Goal: Task Accomplishment & Management: Manage account settings

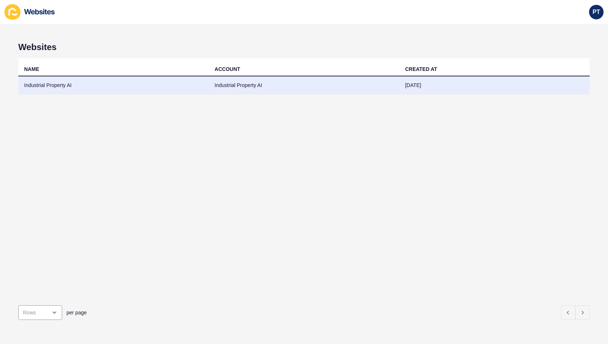
click at [106, 89] on td "Industrial Property AI" at bounding box center [113, 85] width 190 height 18
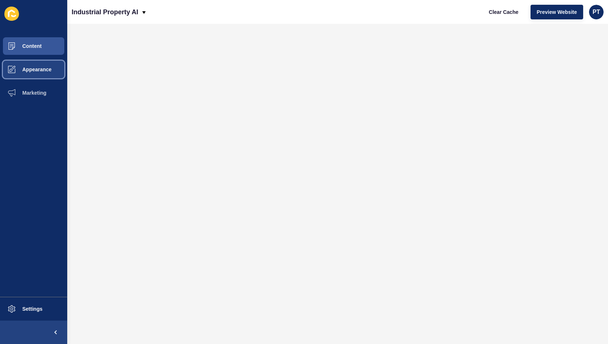
click at [53, 69] on button "Appearance" at bounding box center [33, 69] width 67 height 23
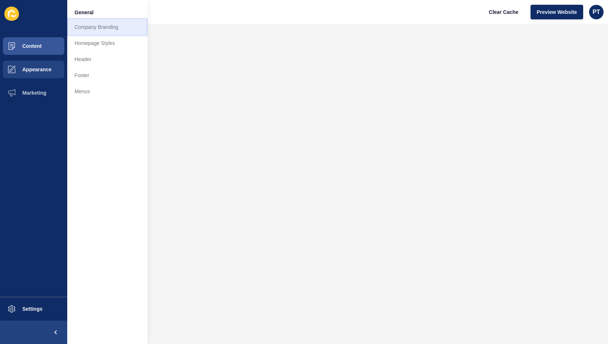
click at [111, 26] on link "Company Branding" at bounding box center [107, 27] width 80 height 16
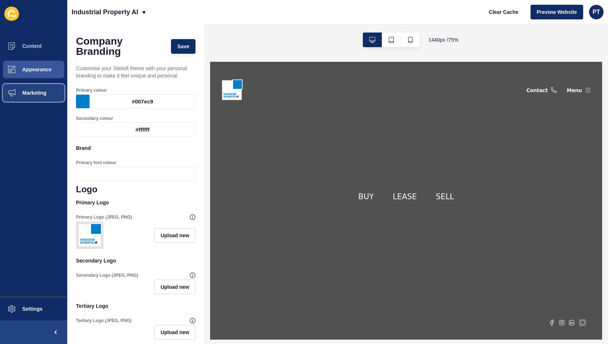
click at [37, 95] on span "Marketing" at bounding box center [22, 93] width 47 height 6
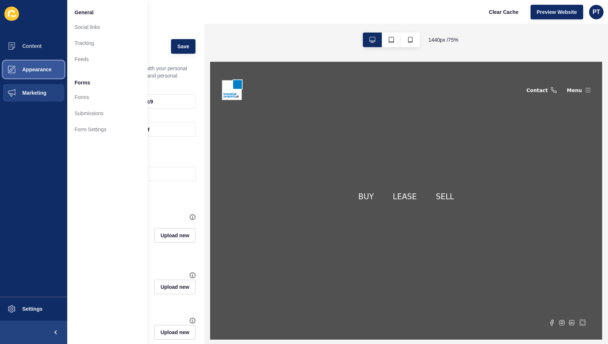
click at [42, 75] on button "Appearance" at bounding box center [33, 69] width 67 height 23
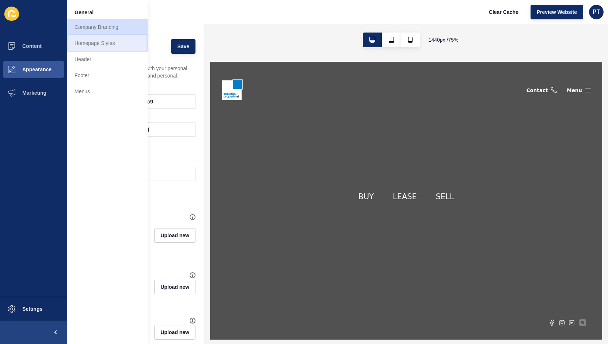
click at [118, 40] on link "Homepage Styles" at bounding box center [107, 43] width 80 height 16
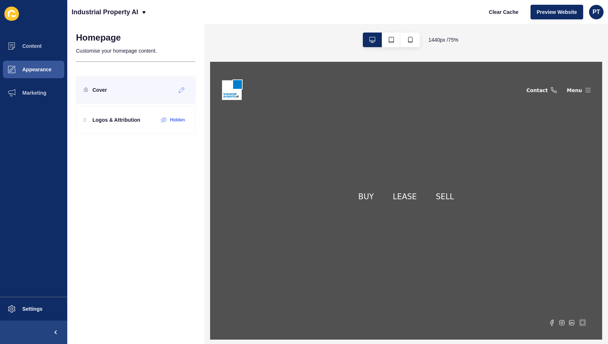
click at [117, 86] on div "Cover" at bounding box center [135, 89] width 119 height 27
click at [47, 68] on span "Appearance" at bounding box center [25, 69] width 53 height 6
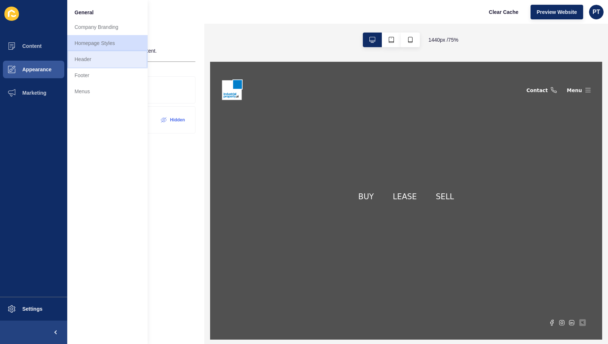
click at [96, 59] on link "Header" at bounding box center [107, 59] width 80 height 16
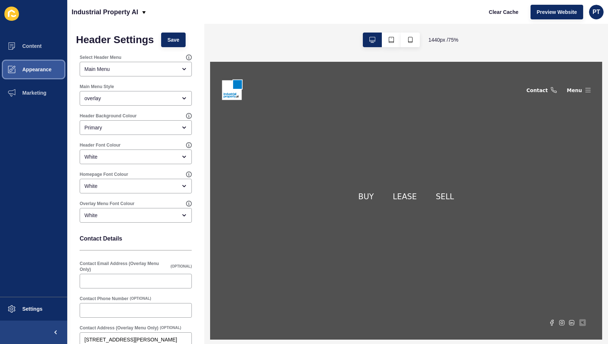
click at [47, 65] on button "Appearance" at bounding box center [33, 69] width 67 height 23
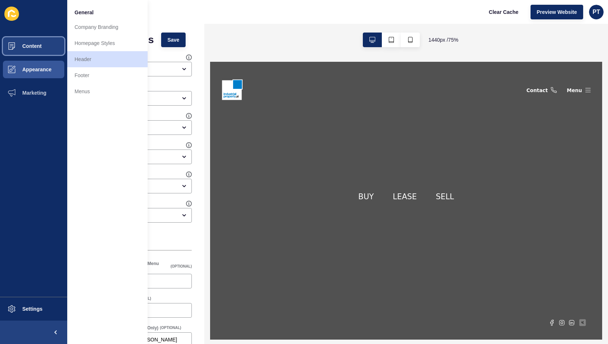
click at [30, 47] on span "Content" at bounding box center [20, 46] width 43 height 6
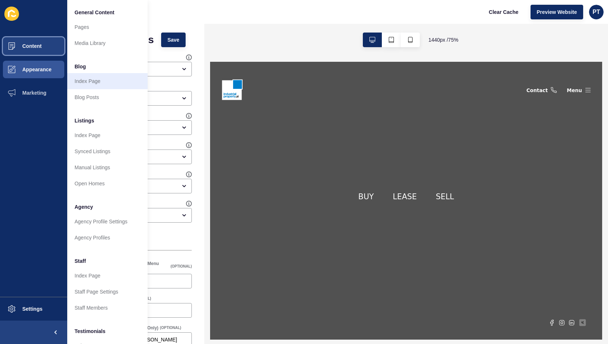
scroll to position [1, 0]
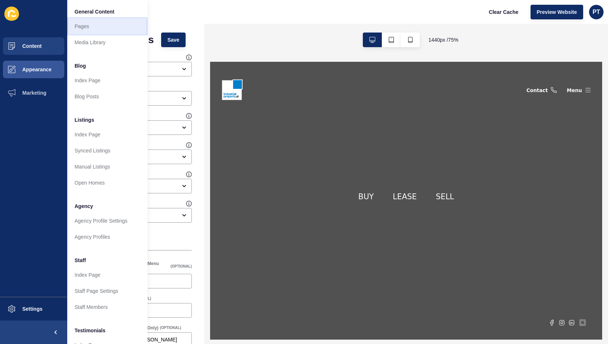
click at [96, 30] on link "Pages" at bounding box center [107, 26] width 80 height 16
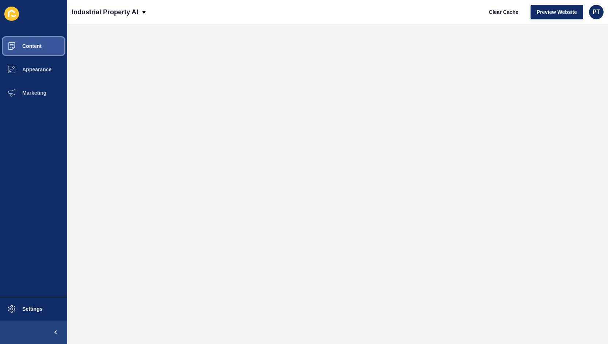
click at [37, 47] on span "Content" at bounding box center [20, 46] width 43 height 6
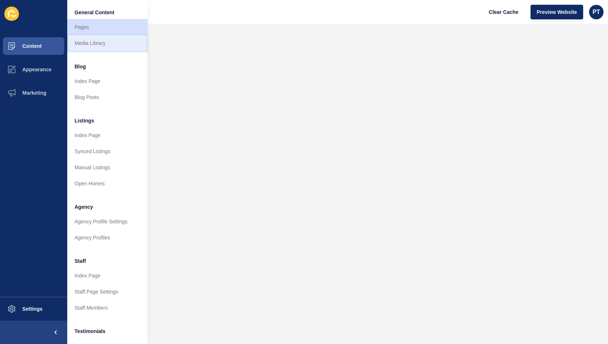
click at [80, 45] on link "Media Library" at bounding box center [107, 43] width 80 height 16
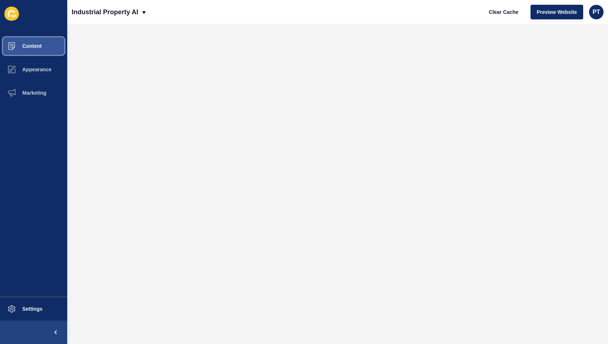
click at [46, 49] on button "Content" at bounding box center [33, 45] width 67 height 23
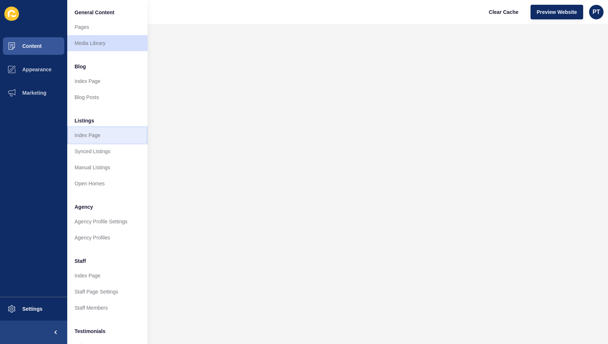
click at [104, 134] on link "Index Page" at bounding box center [107, 135] width 80 height 16
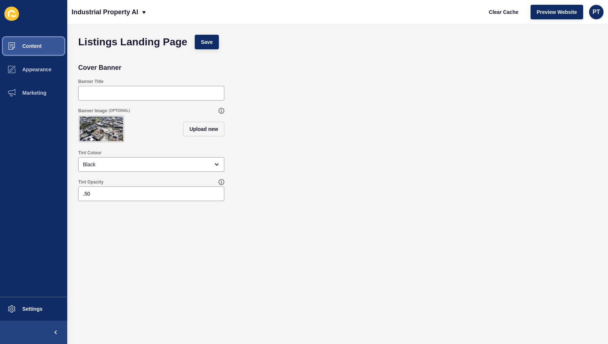
click at [42, 50] on button "Content" at bounding box center [33, 45] width 67 height 23
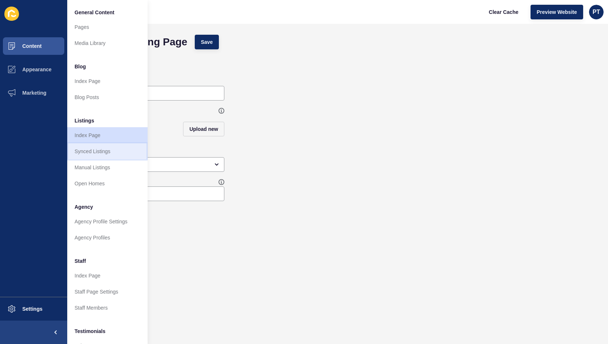
click at [110, 149] on link "Synced Listings" at bounding box center [107, 151] width 80 height 16
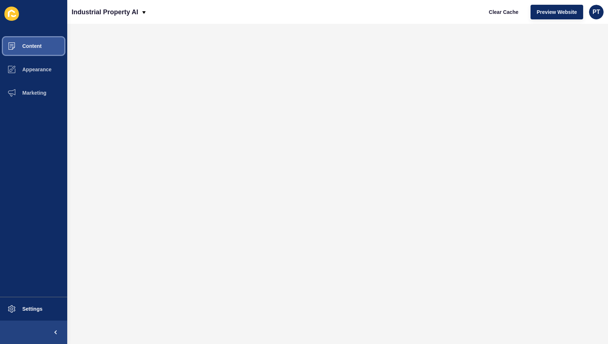
click at [38, 46] on span "Content" at bounding box center [20, 46] width 43 height 6
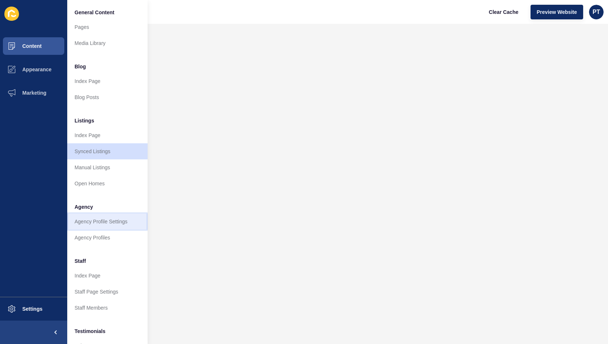
click at [115, 224] on link "Agency Profile Settings" at bounding box center [107, 221] width 80 height 16
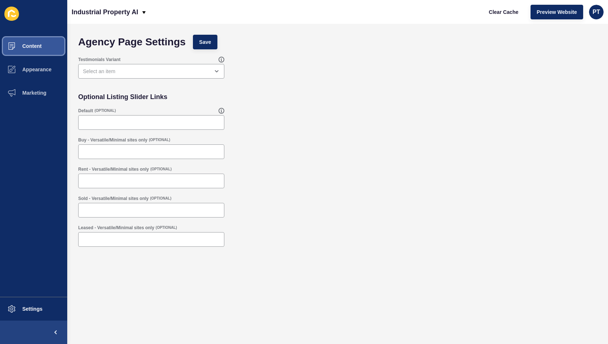
click at [41, 48] on span "Content" at bounding box center [20, 46] width 43 height 6
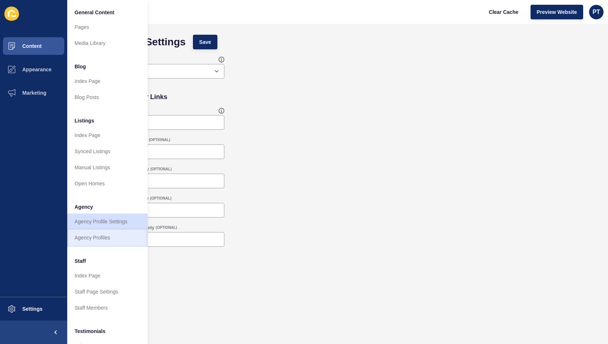
click at [119, 242] on link "Agency Profiles" at bounding box center [107, 237] width 80 height 16
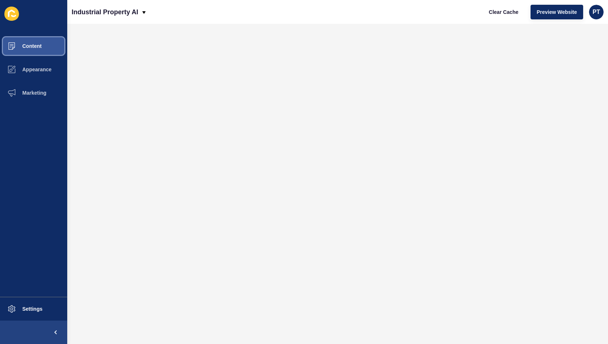
click at [34, 43] on span "Content" at bounding box center [20, 46] width 43 height 6
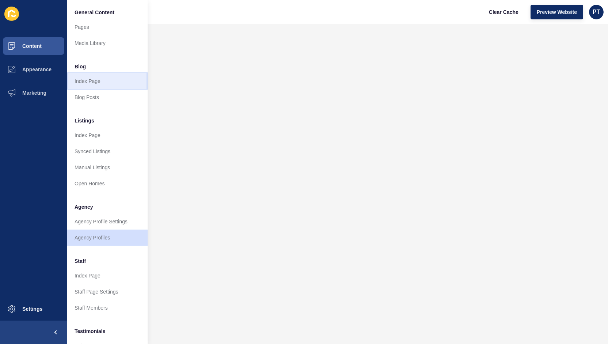
click at [98, 85] on link "Index Page" at bounding box center [107, 81] width 80 height 16
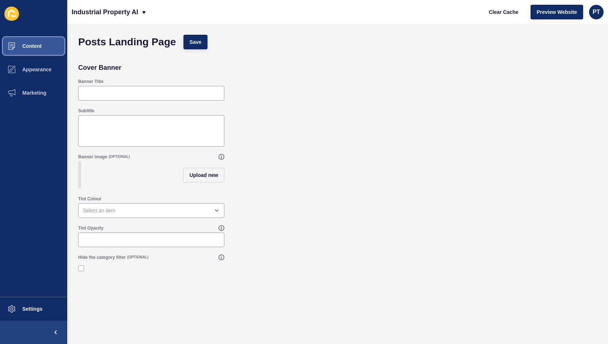
click at [36, 47] on span "Content" at bounding box center [20, 46] width 43 height 6
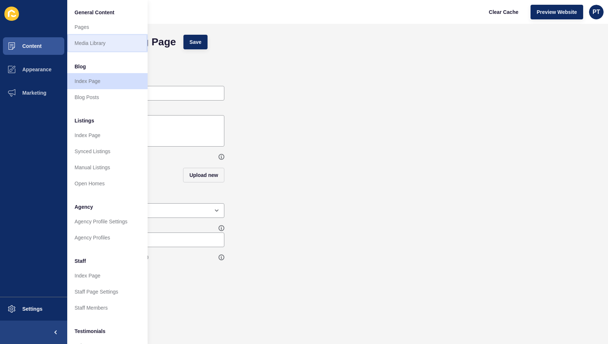
click at [101, 44] on link "Media Library" at bounding box center [107, 43] width 80 height 16
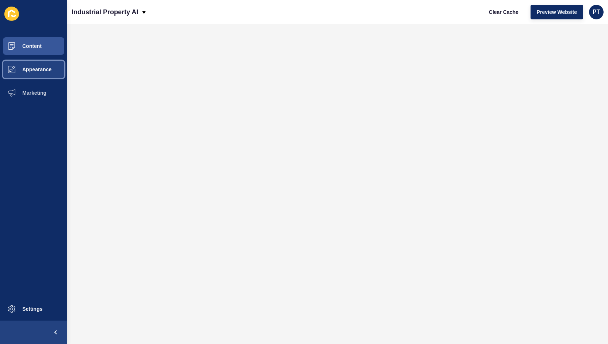
click at [30, 68] on span "Appearance" at bounding box center [25, 69] width 53 height 6
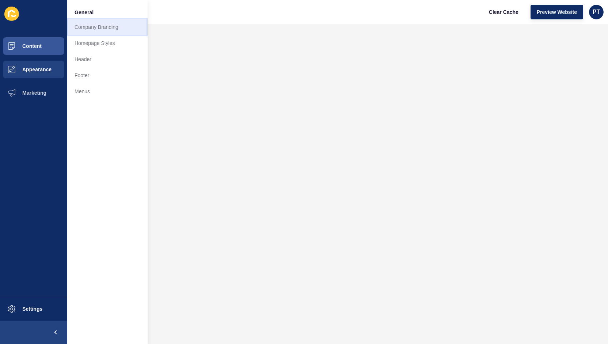
click at [101, 28] on link "Company Branding" at bounding box center [107, 27] width 80 height 16
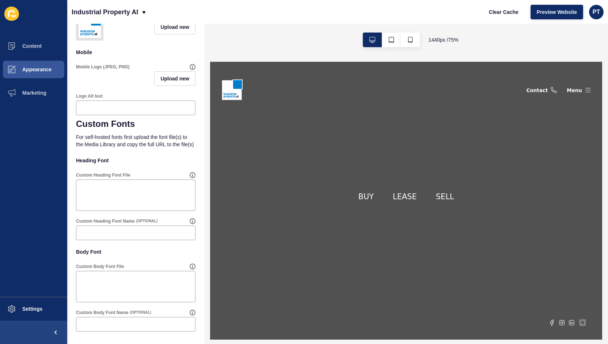
scroll to position [414, 0]
click at [44, 68] on span "Appearance" at bounding box center [25, 69] width 53 height 6
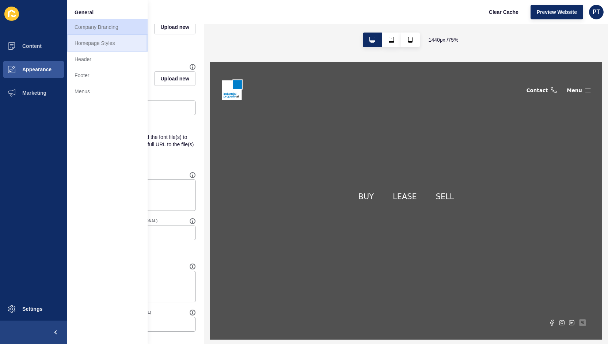
click at [127, 42] on link "Homepage Styles" at bounding box center [107, 43] width 80 height 16
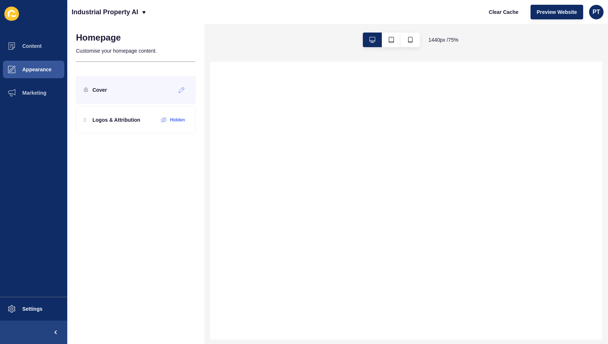
click at [115, 92] on div "Cover" at bounding box center [135, 89] width 119 height 27
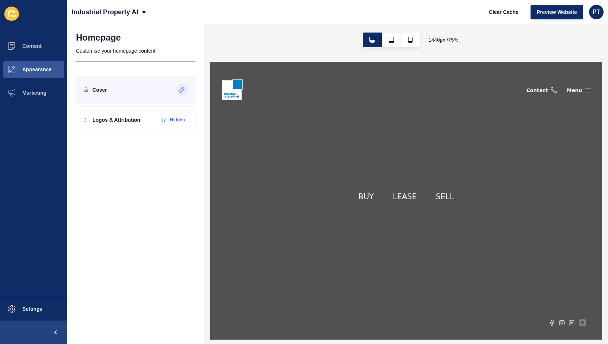
click at [184, 93] on div at bounding box center [182, 90] width 12 height 12
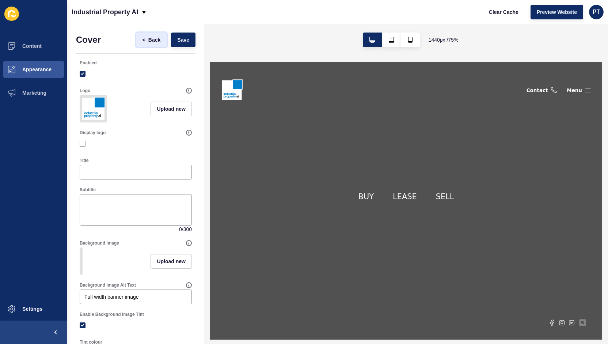
click at [148, 37] on span "Back" at bounding box center [154, 39] width 12 height 7
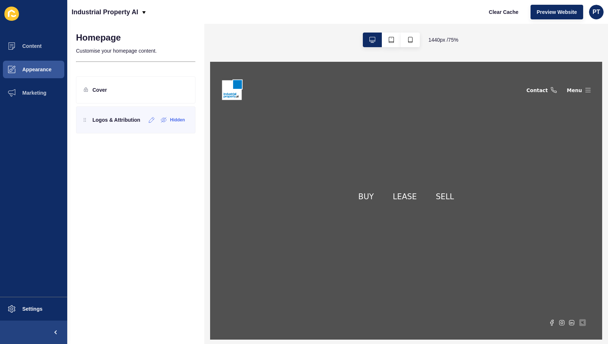
click at [117, 125] on div "Logos & Attribution" at bounding box center [112, 120] width 57 height 12
click at [153, 122] on div at bounding box center [152, 120] width 12 height 12
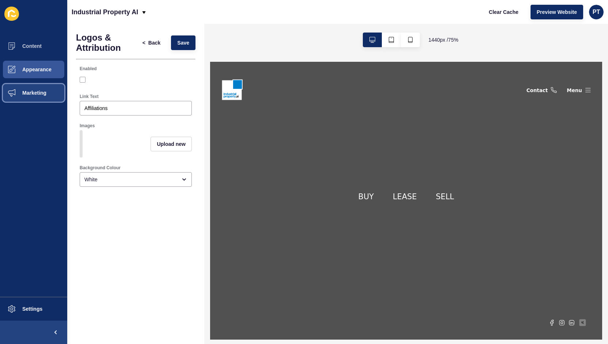
click at [33, 95] on span "Marketing" at bounding box center [22, 93] width 47 height 6
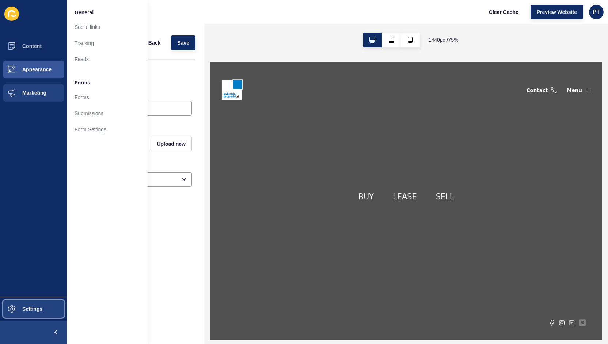
click at [31, 316] on button "Settings" at bounding box center [33, 308] width 67 height 23
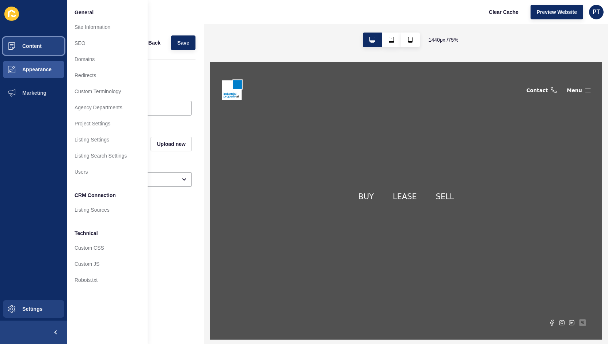
click at [25, 43] on span "Content" at bounding box center [20, 46] width 43 height 6
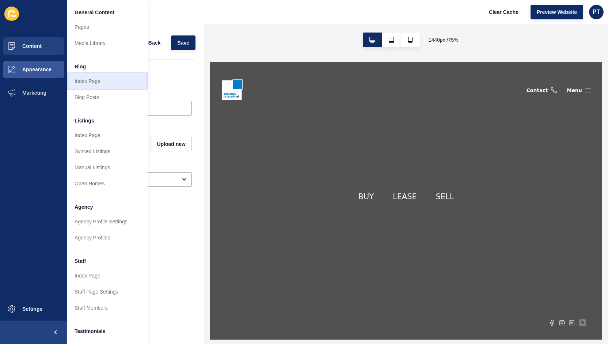
click at [100, 82] on link "Index Page" at bounding box center [107, 81] width 80 height 16
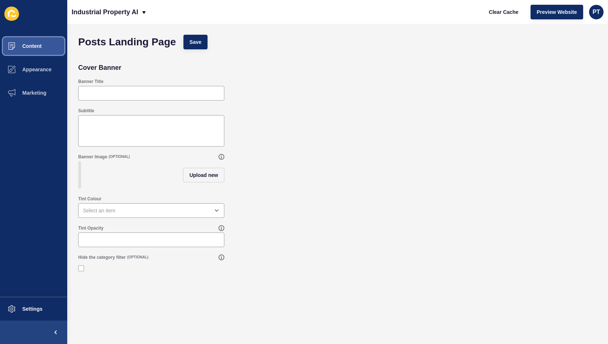
click at [52, 45] on button "Content" at bounding box center [33, 45] width 67 height 23
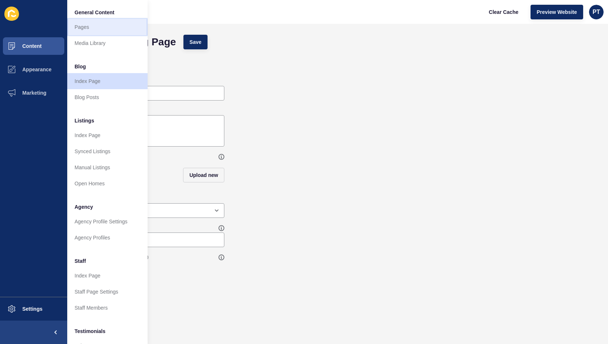
click at [92, 27] on link "Pages" at bounding box center [107, 27] width 80 height 16
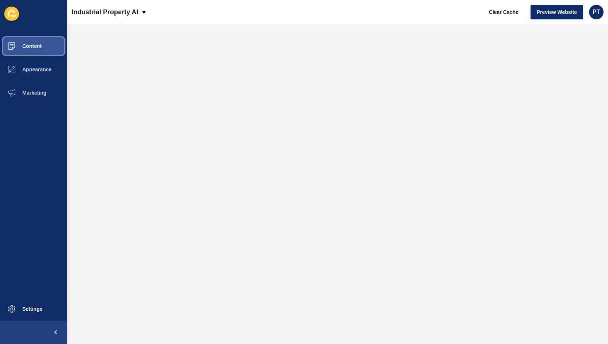
click at [44, 41] on button "Content" at bounding box center [33, 45] width 67 height 23
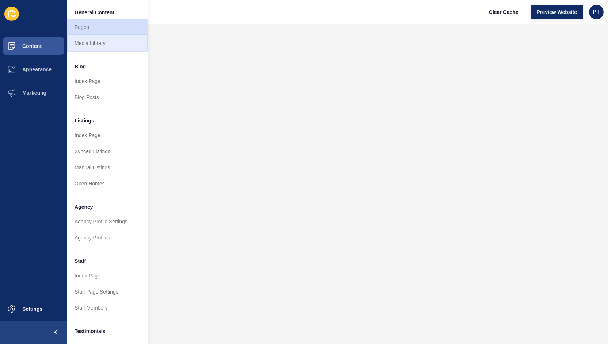
click at [80, 37] on link "Media Library" at bounding box center [107, 43] width 80 height 16
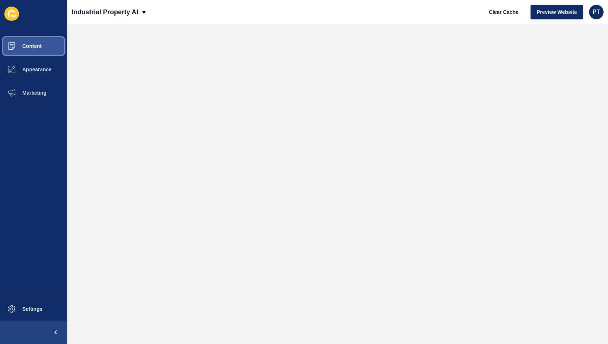
click at [44, 49] on button "Content" at bounding box center [33, 45] width 67 height 23
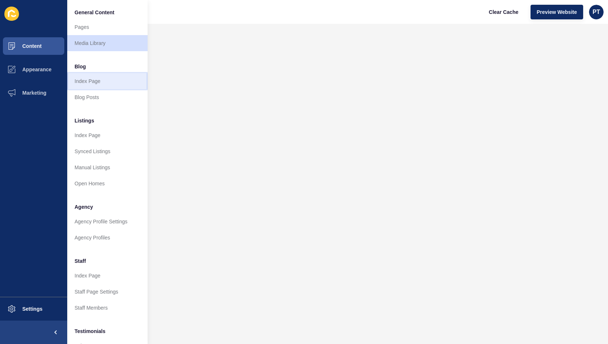
click at [96, 83] on link "Index Page" at bounding box center [107, 81] width 80 height 16
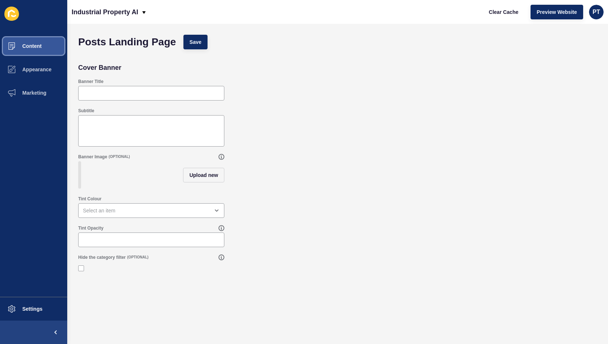
click at [40, 46] on span "Content" at bounding box center [20, 46] width 43 height 6
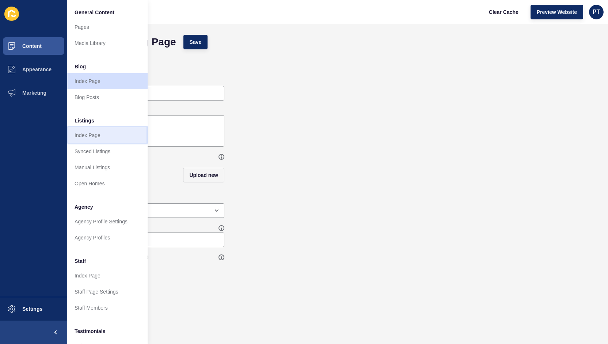
click at [89, 137] on link "Index Page" at bounding box center [107, 135] width 80 height 16
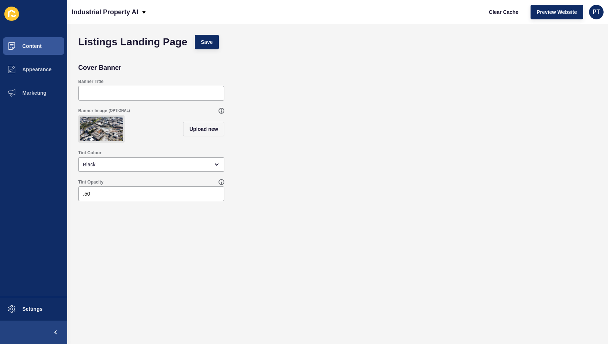
click at [89, 137] on img at bounding box center [101, 129] width 43 height 24
click at [209, 130] on span "Upload new" at bounding box center [203, 128] width 29 height 7
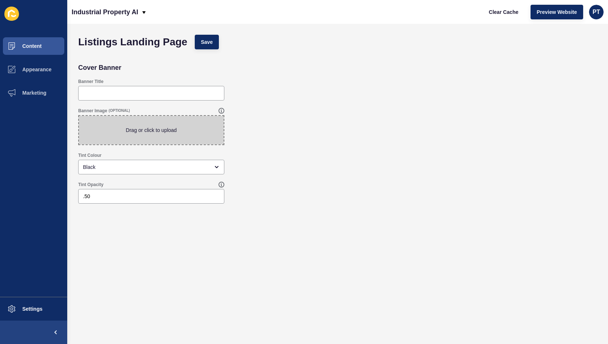
click at [209, 130] on span at bounding box center [151, 130] width 145 height 28
click at [79, 116] on input "Drag or click to upload" at bounding box center [79, 116] width 0 height 0
type input "C:\fakepath\Website background.png"
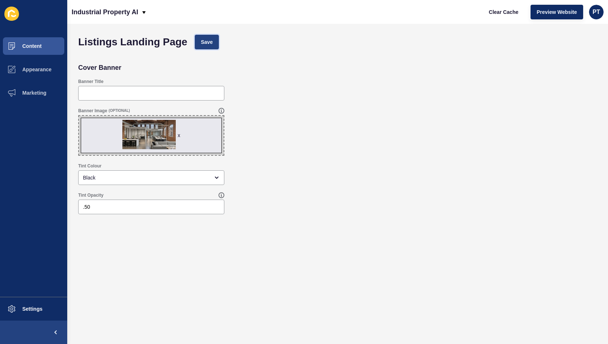
click at [207, 41] on span "Save" at bounding box center [207, 41] width 12 height 7
click at [162, 269] on form "Listings Landing Page Save Cover Banner Banner Title Banner Image (OPTIONAL) x …" at bounding box center [338, 169] width 526 height 276
click at [180, 136] on div "x" at bounding box center [179, 135] width 3 height 7
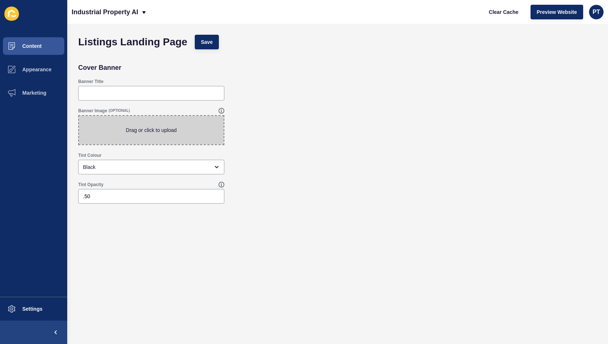
click at [180, 136] on span at bounding box center [151, 130] width 145 height 28
click at [79, 116] on input "Drag or click to upload" at bounding box center [79, 116] width 0 height 0
type input "C:\fakepath\Website background resizwe.png"
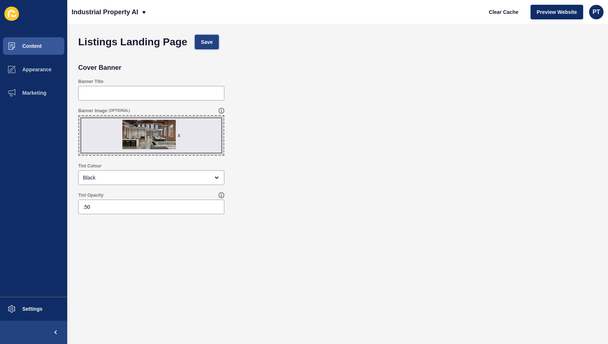
click at [203, 41] on span "Save" at bounding box center [207, 41] width 12 height 7
click at [37, 46] on span "Content" at bounding box center [20, 46] width 43 height 6
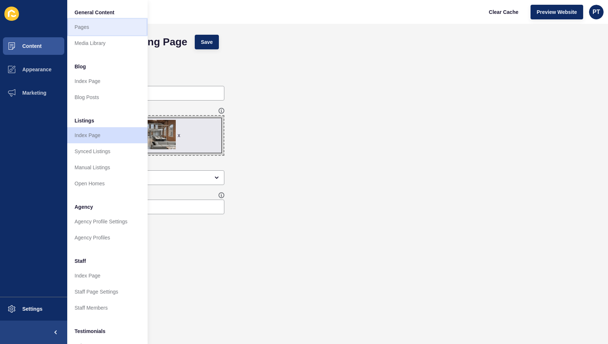
click at [100, 27] on link "Pages" at bounding box center [107, 27] width 80 height 16
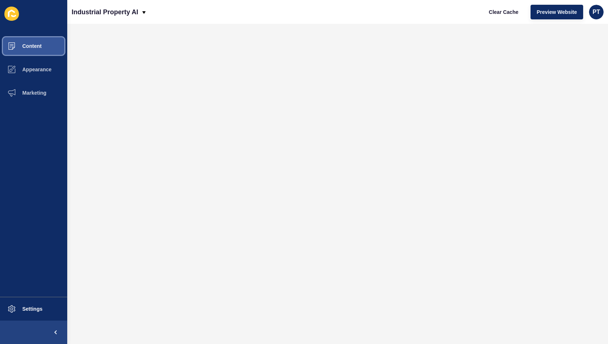
click at [47, 44] on button "Content" at bounding box center [33, 45] width 67 height 23
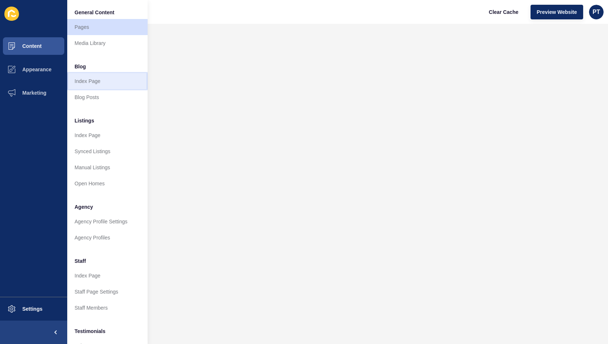
click at [94, 79] on link "Index Page" at bounding box center [107, 81] width 80 height 16
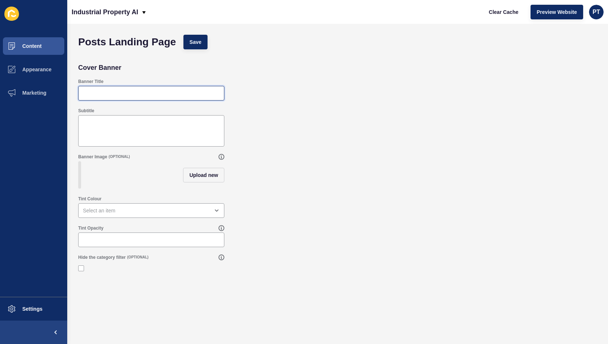
click at [140, 90] on input "Banner Title" at bounding box center [151, 93] width 137 height 7
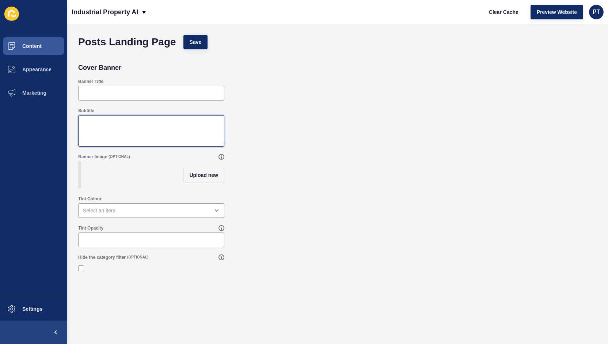
click at [130, 118] on textarea "Subtitle" at bounding box center [151, 130] width 144 height 29
click at [198, 174] on span "Upload new" at bounding box center [203, 174] width 29 height 7
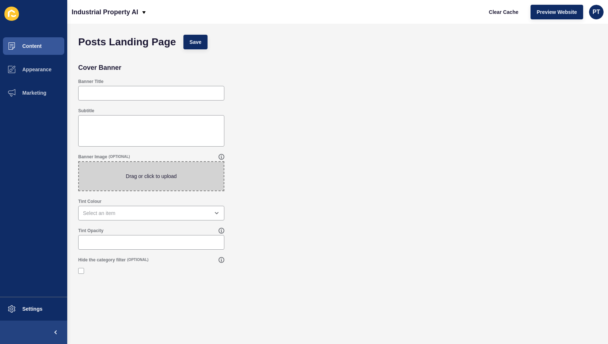
click at [198, 174] on span at bounding box center [151, 176] width 145 height 28
click at [79, 162] on input "Drag or click to upload" at bounding box center [79, 162] width 0 height 0
type input "C:\fakepath\Website background resizwe.png"
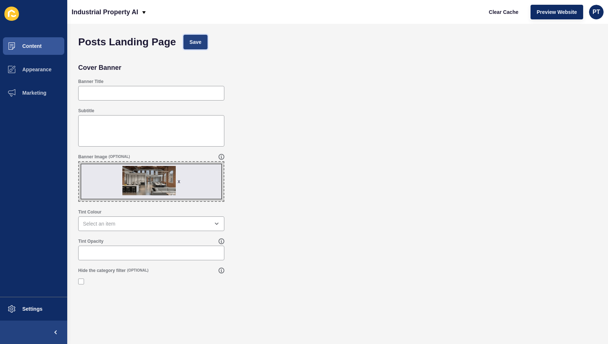
click at [196, 41] on span "Save" at bounding box center [196, 41] width 12 height 7
click at [31, 43] on button "Content" at bounding box center [33, 45] width 67 height 23
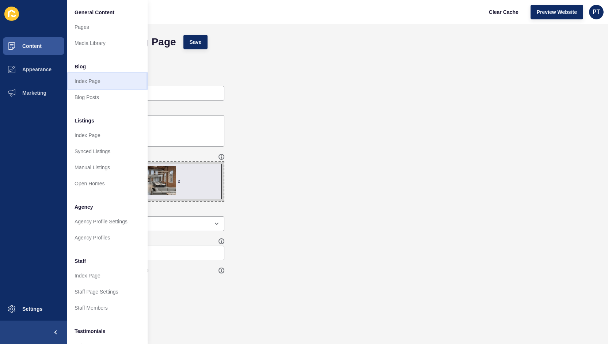
click at [106, 82] on link "Index Page" at bounding box center [107, 81] width 80 height 16
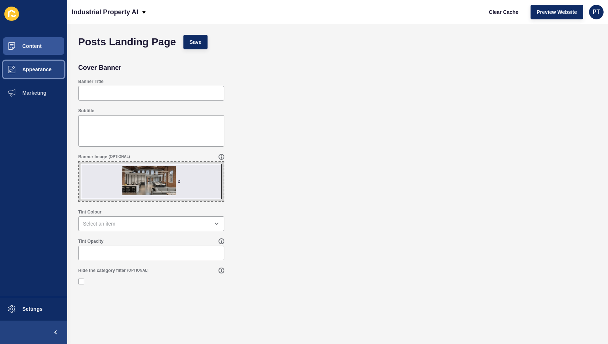
click at [45, 66] on span "Appearance" at bounding box center [25, 69] width 53 height 6
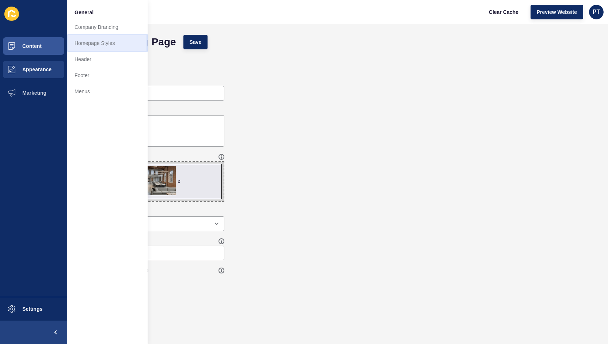
click at [96, 49] on link "Homepage Styles" at bounding box center [107, 43] width 80 height 16
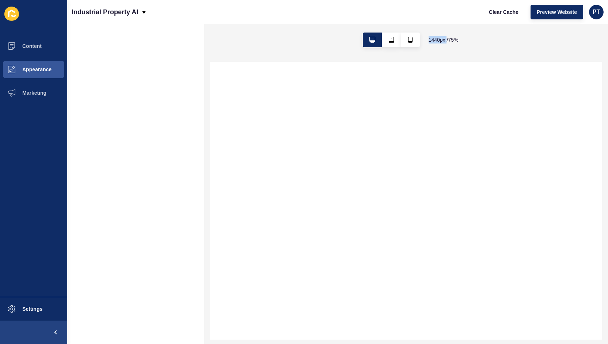
click at [96, 49] on div at bounding box center [135, 184] width 137 height 320
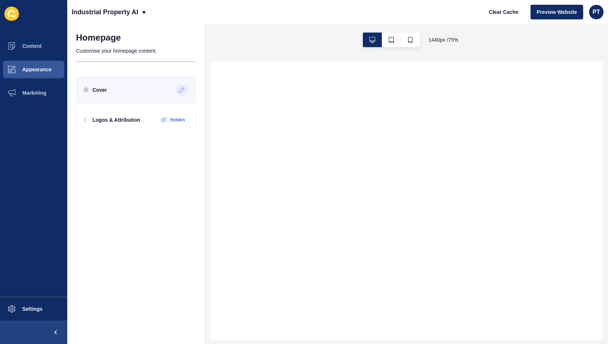
click at [181, 92] on icon at bounding box center [182, 90] width 6 height 6
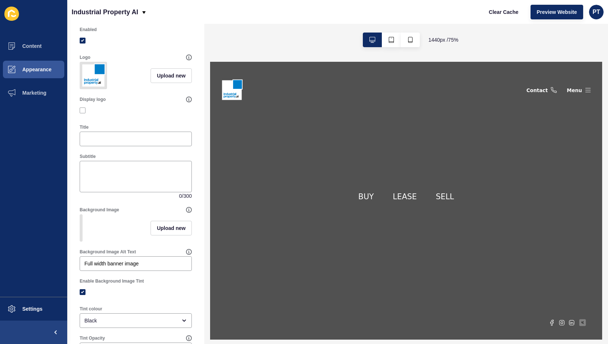
scroll to position [32, 0]
click at [172, 233] on span "Upload new" at bounding box center [171, 228] width 29 height 7
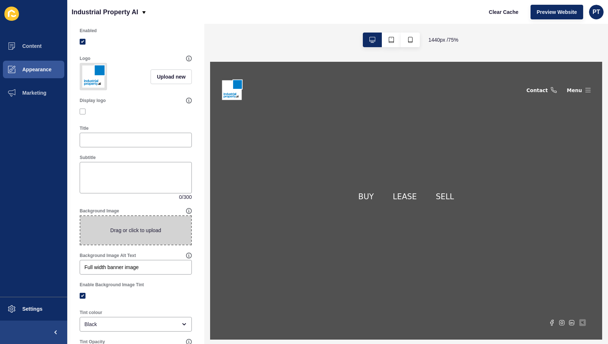
click at [172, 240] on span at bounding box center [135, 230] width 111 height 28
click at [80, 216] on input "Drag or click to upload" at bounding box center [80, 216] width 0 height 0
type input "C:\fakepath\Website background resizwe.png"
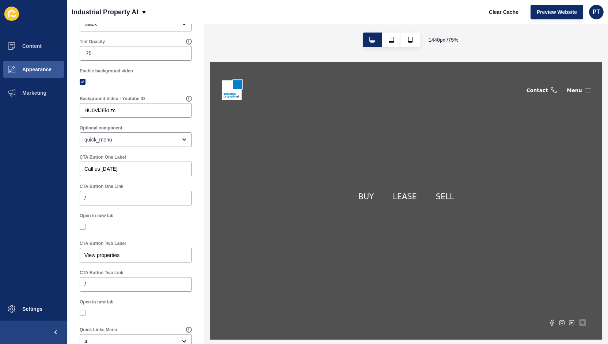
scroll to position [343, 0]
click at [84, 85] on label at bounding box center [83, 82] width 6 height 6
click at [84, 84] on input "Enable background video" at bounding box center [83, 81] width 5 height 5
checkbox input "false"
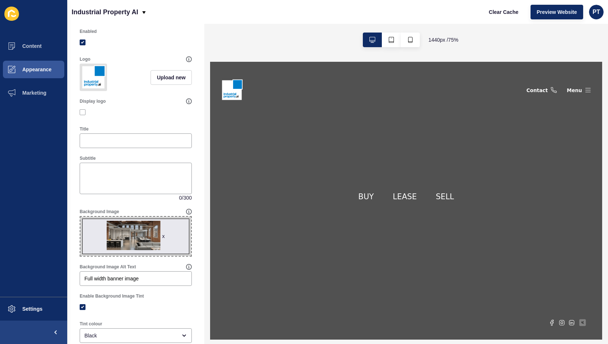
scroll to position [0, 0]
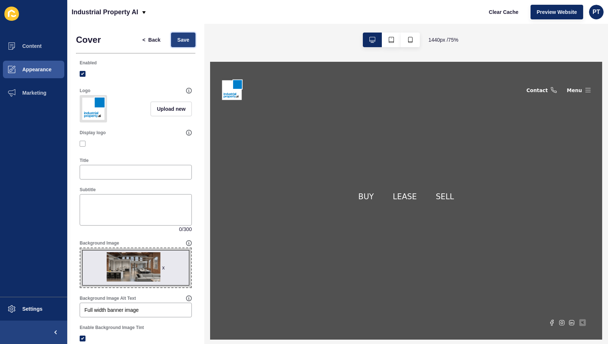
click at [184, 43] on button "Save" at bounding box center [183, 40] width 24 height 15
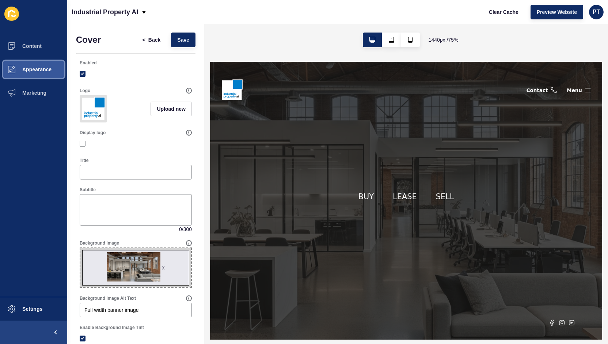
click at [33, 71] on span "Appearance" at bounding box center [25, 69] width 53 height 6
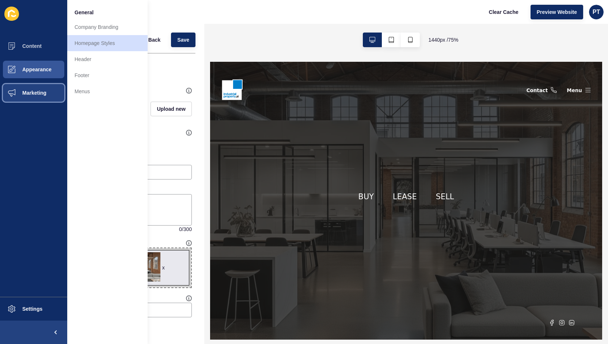
click at [37, 83] on button "Marketing" at bounding box center [33, 92] width 67 height 23
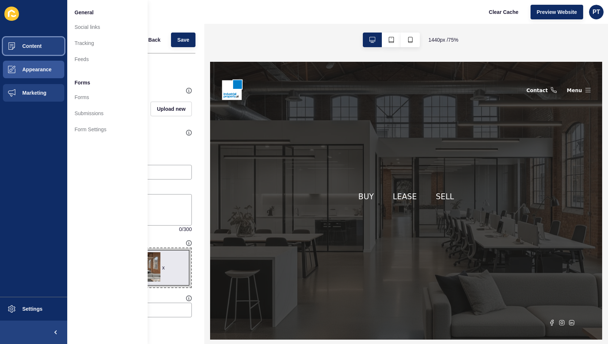
click at [37, 46] on span "Content" at bounding box center [20, 46] width 43 height 6
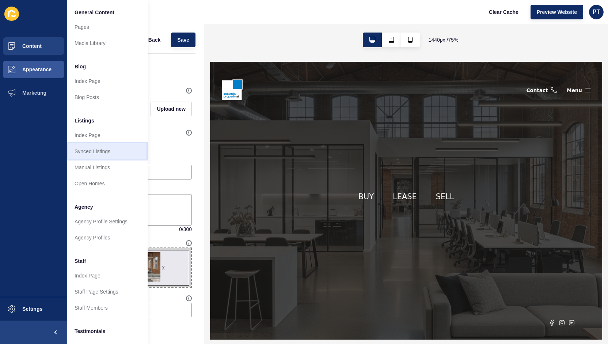
click at [105, 149] on link "Synced Listings" at bounding box center [107, 151] width 80 height 16
